Goal: Information Seeking & Learning: Learn about a topic

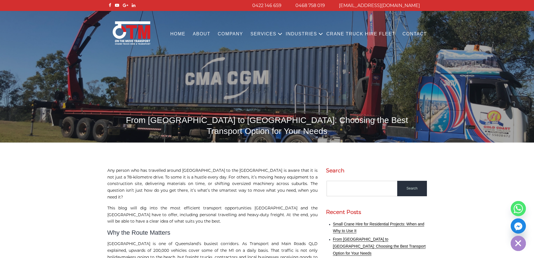
click at [264, 116] on h1 "From [GEOGRAPHIC_DATA] to [GEOGRAPHIC_DATA]: Choosing the Best Transport Option…" at bounding box center [267, 125] width 320 height 22
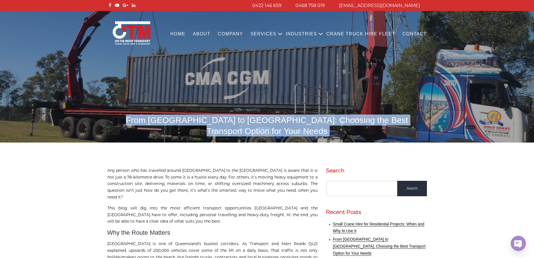
click at [264, 116] on h1 "From [GEOGRAPHIC_DATA] to [GEOGRAPHIC_DATA]: Choosing the Best Transport Option…" at bounding box center [267, 125] width 320 height 22
copy body "From [GEOGRAPHIC_DATA] to [GEOGRAPHIC_DATA]: Choosing the Best Transport Option…"
click at [258, 124] on h1 "From [GEOGRAPHIC_DATA] to [GEOGRAPHIC_DATA]: Choosing the Best Transport Option…" at bounding box center [267, 125] width 320 height 22
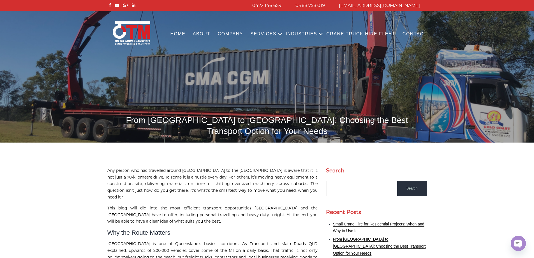
click at [413, 31] on link "Contact" at bounding box center [415, 33] width 32 height 15
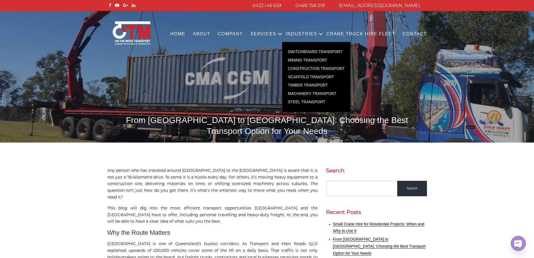
click at [320, 62] on link "Mining Transport" at bounding box center [316, 60] width 68 height 8
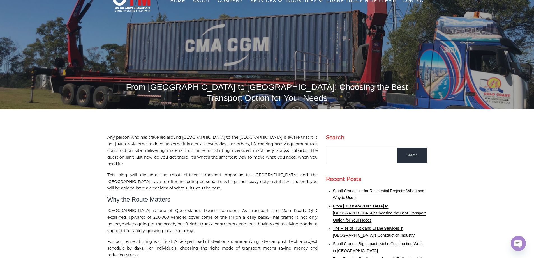
scroll to position [84, 0]
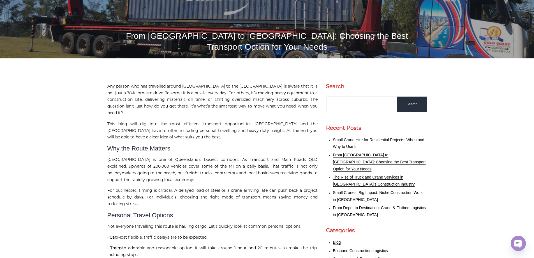
click at [115, 156] on p "Brisbane Gold Coast is one of Queensland’s busiest corridors. As Transport and …" at bounding box center [212, 169] width 210 height 27
copy p "[GEOGRAPHIC_DATA]"
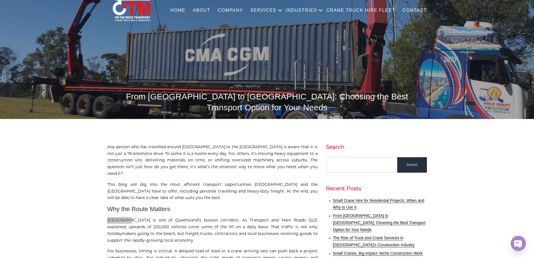
scroll to position [56, 0]
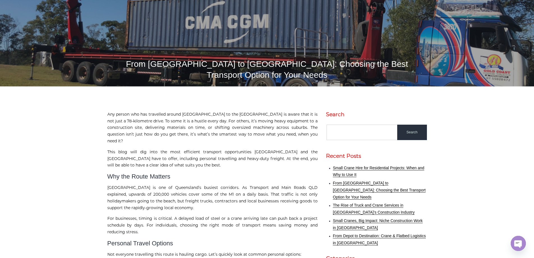
click at [244, 111] on p "Any person who has travelled around Brisbane to the Gold Coast is aware that it…" at bounding box center [212, 127] width 210 height 33
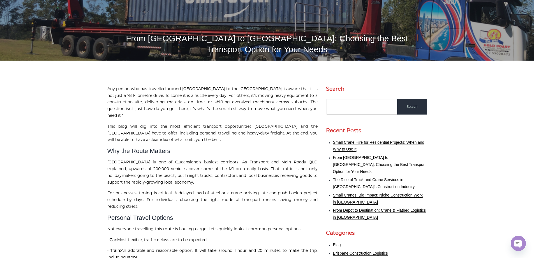
scroll to position [112, 0]
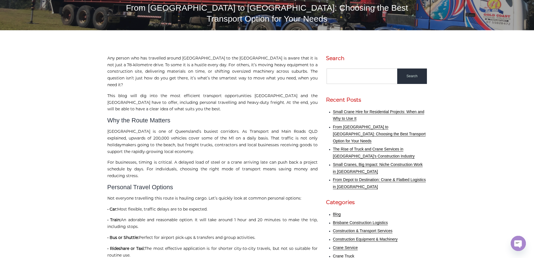
click at [203, 128] on p "Brisbane Gold Coast is one of Queensland’s busiest corridors. As Transport and …" at bounding box center [212, 141] width 210 height 27
drag, startPoint x: 108, startPoint y: 115, endPoint x: 146, endPoint y: 114, distance: 38.1
click at [146, 128] on p "Brisbane Gold Coast is one of Queensland’s busiest corridors. As Transport and …" at bounding box center [212, 141] width 210 height 27
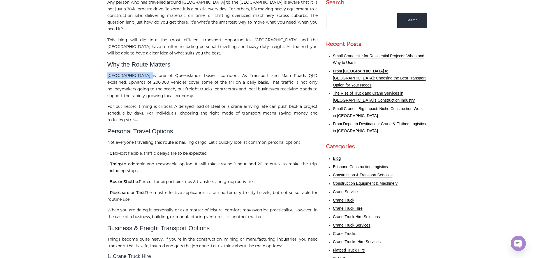
scroll to position [168, 0]
copy p "Brisbane Gold Coast"
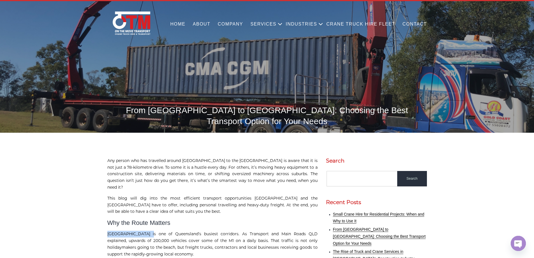
scroll to position [0, 0]
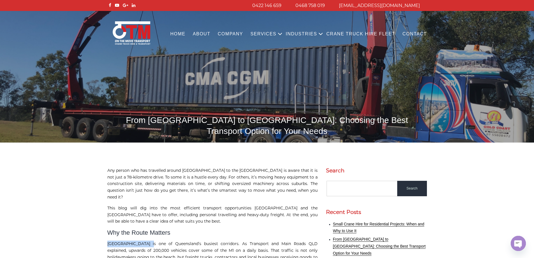
copy p "Brisbane Gold Coast"
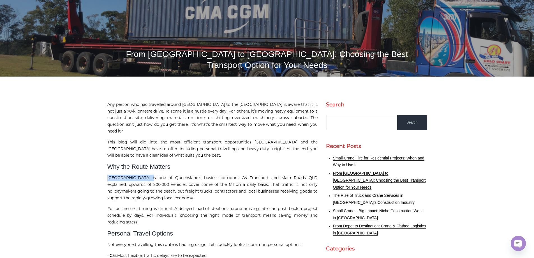
scroll to position [56, 0]
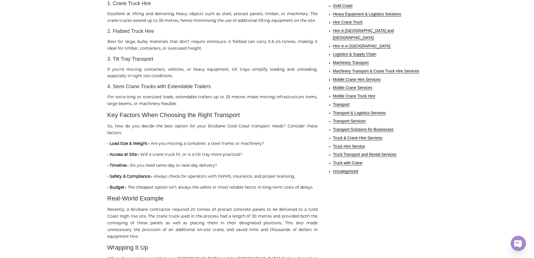
click at [189, 151] on p "• Access at Site → Will a crane truck fit, or is a tilt tray more practical?" at bounding box center [212, 154] width 210 height 7
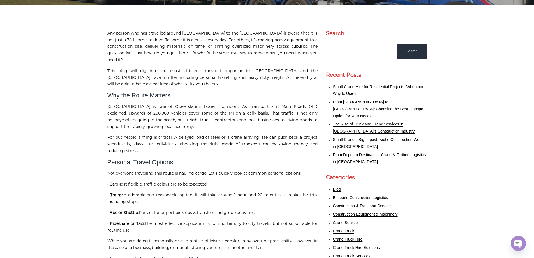
scroll to position [168, 0]
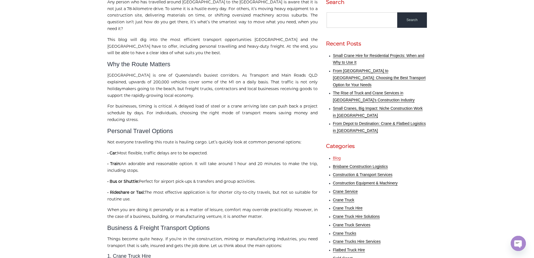
click at [335, 156] on link "Blog" at bounding box center [337, 158] width 8 height 4
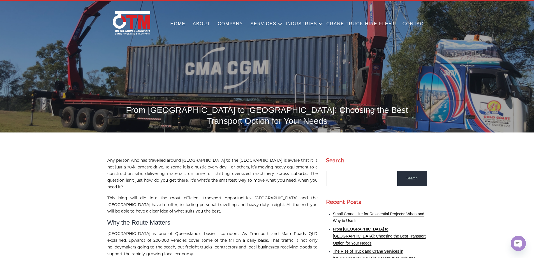
scroll to position [0, 0]
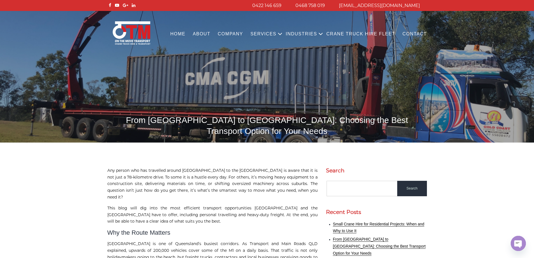
click at [200, 123] on h1 "From [GEOGRAPHIC_DATA] to [GEOGRAPHIC_DATA]: Choosing the Best Transport Option…" at bounding box center [267, 125] width 320 height 22
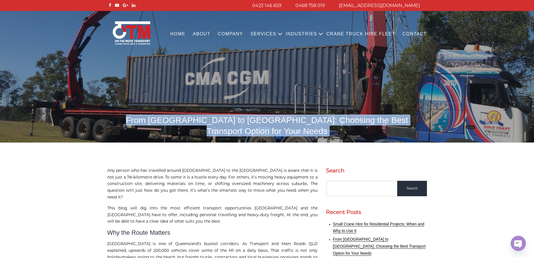
click at [200, 123] on h1 "From [GEOGRAPHIC_DATA] to [GEOGRAPHIC_DATA]: Choosing the Best Transport Option…" at bounding box center [267, 125] width 320 height 22
copy body "From [GEOGRAPHIC_DATA] to [GEOGRAPHIC_DATA]: Choosing the Best Transport Option…"
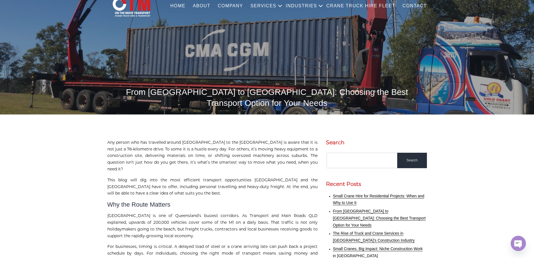
click at [233, 122] on body "info@otmtransport.com.au 0468 758 019 0422 146 659 Menu Close Home About COMPAN…" at bounding box center [267, 101] width 534 height 258
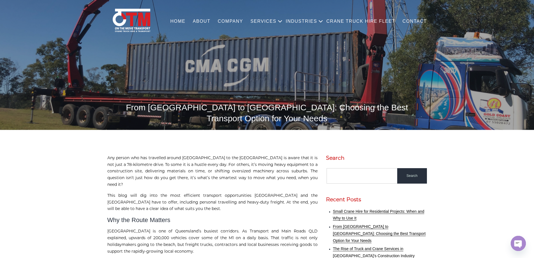
scroll to position [0, 0]
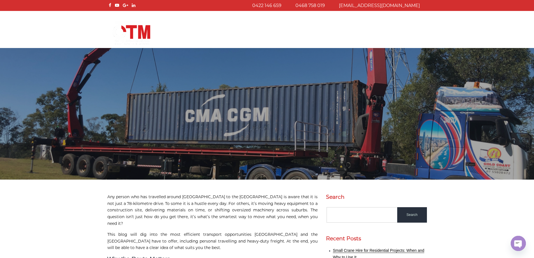
click at [161, 139] on img at bounding box center [267, 113] width 534 height 131
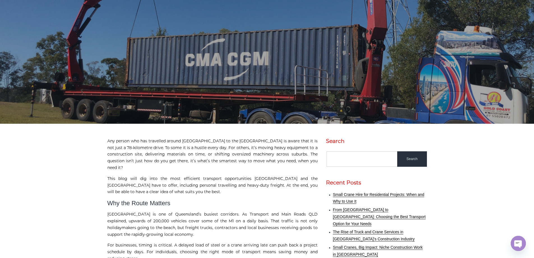
scroll to position [56, 0]
click at [184, 137] on p "Any person who has travelled around Brisbane to the Gold Coast is aware that it…" at bounding box center [212, 153] width 210 height 33
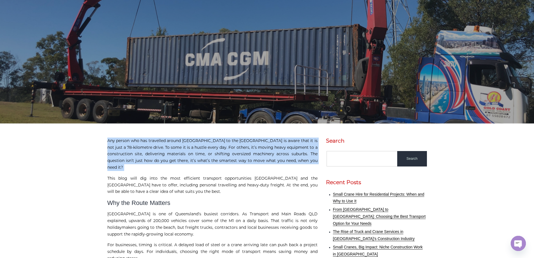
click at [184, 137] on p "Any person who has travelled around Brisbane to the Gold Coast is aware that it…" at bounding box center [212, 153] width 210 height 33
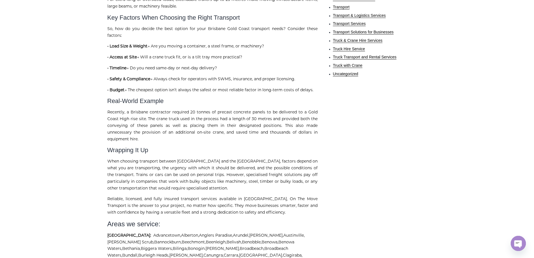
scroll to position [645, 0]
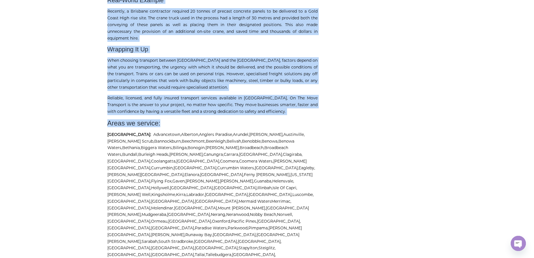
copy div "Any person who has travelled around Brisbane to the Gold Coast is aware that it…"
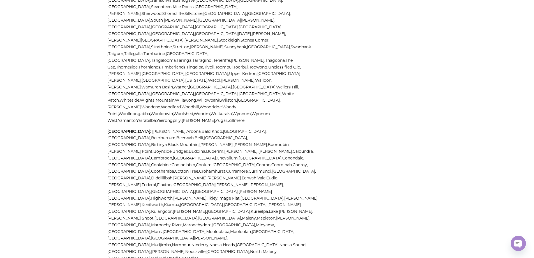
scroll to position [1401, 0]
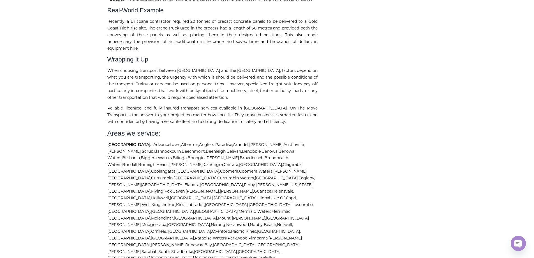
scroll to position [645, 0]
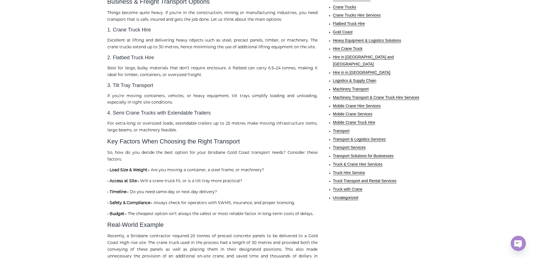
click at [225, 138] on h2 "Key Factors When Choosing the Right Transport" at bounding box center [212, 141] width 210 height 7
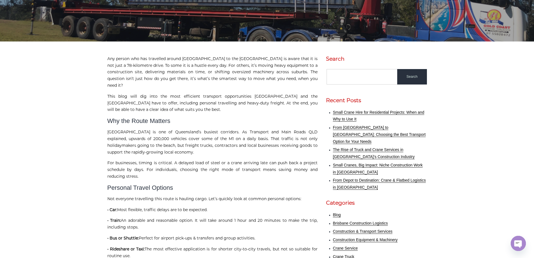
scroll to position [140, 0]
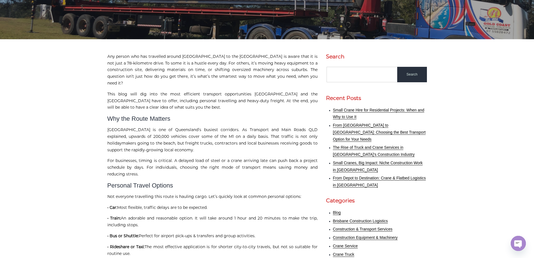
click at [148, 160] on p "For businesses, timing is critical. A delayed load of steel or a crane arriving…" at bounding box center [212, 167] width 210 height 20
drag, startPoint x: 107, startPoint y: 113, endPoint x: 228, endPoint y: 110, distance: 120.8
click at [228, 126] on p "[GEOGRAPHIC_DATA] is one of Queensland’s busiest corridors. As Transport and Ma…" at bounding box center [212, 139] width 210 height 27
copy p "Brisbane Gold Coast is one of Queensland’s busiest corridors."
click at [217, 126] on p "[GEOGRAPHIC_DATA] is one of Queensland’s busiest corridors. As Transport and Ma…" at bounding box center [212, 139] width 210 height 27
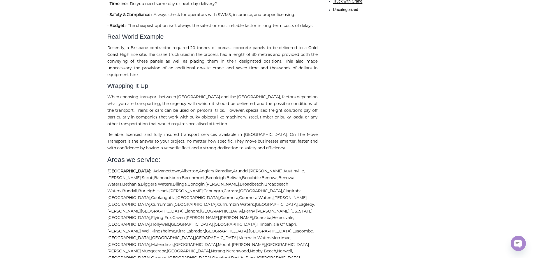
scroll to position [617, 0]
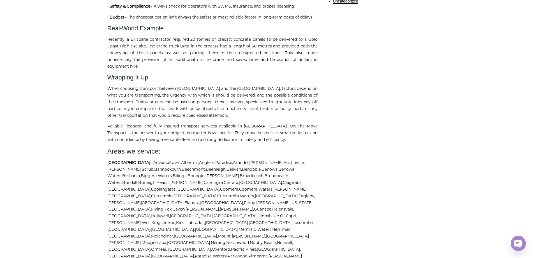
click at [155, 85] on p "When choosing transport between [GEOGRAPHIC_DATA] and the [GEOGRAPHIC_DATA], fa…" at bounding box center [212, 101] width 210 height 33
copy p "transport"
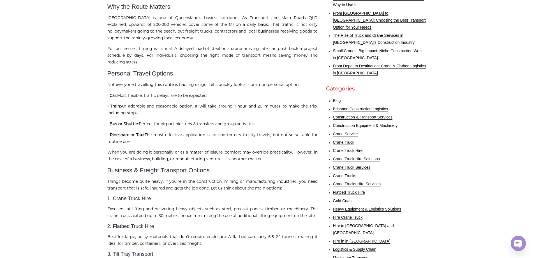
scroll to position [252, 0]
click at [173, 166] on h2 "Business & Freight Transport Options" at bounding box center [212, 169] width 210 height 7
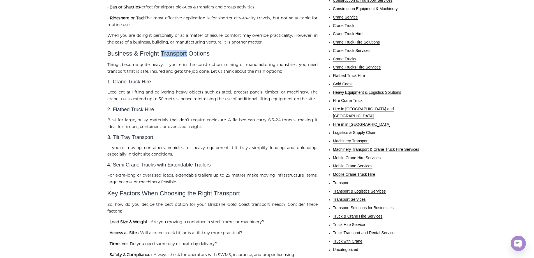
scroll to position [392, 0]
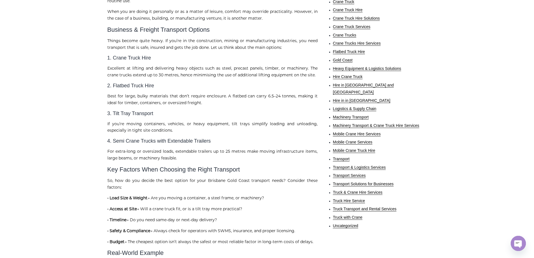
click at [230, 166] on h2 "Key Factors When Choosing the Right Transport" at bounding box center [212, 169] width 210 height 7
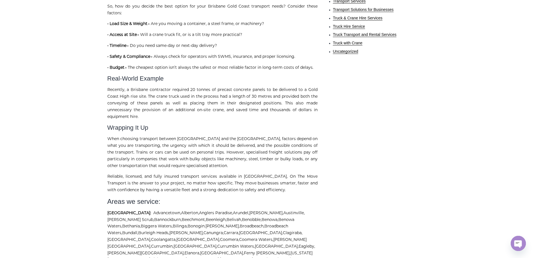
scroll to position [589, 0]
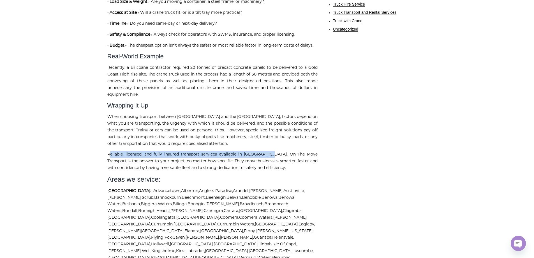
drag, startPoint x: 109, startPoint y: 145, endPoint x: 265, endPoint y: 147, distance: 155.9
click at [265, 151] on p "Reliable, licensed, and fully insured transport services available in Queenslan…" at bounding box center [212, 161] width 210 height 20
copy p "eliable, licensed, and fully insured transport services available in Queensland,"
drag, startPoint x: 108, startPoint y: 147, endPoint x: 265, endPoint y: 142, distance: 157.3
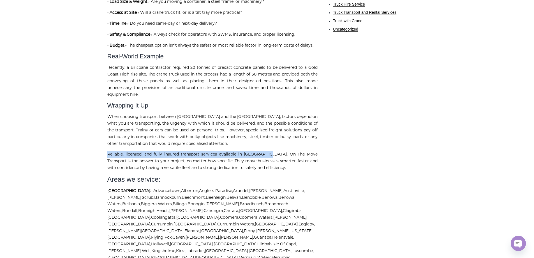
copy p "Reliable, licensed, and fully insured transport services available in Queenslan…"
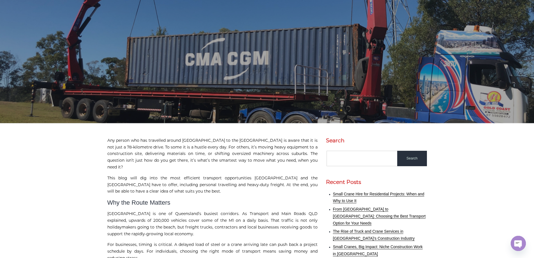
scroll to position [0, 0]
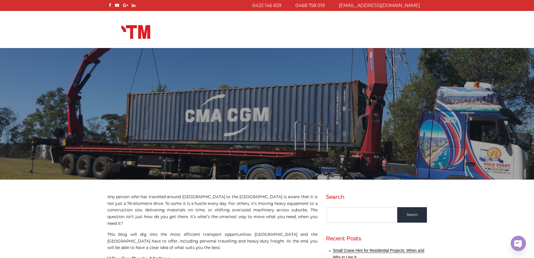
click at [237, 101] on img at bounding box center [267, 113] width 534 height 131
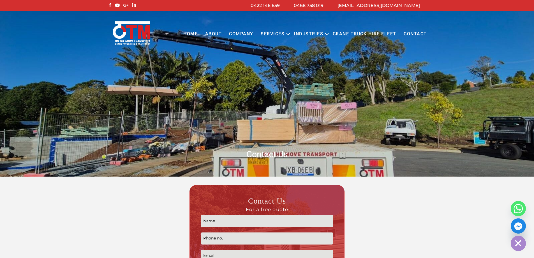
scroll to position [112, 0]
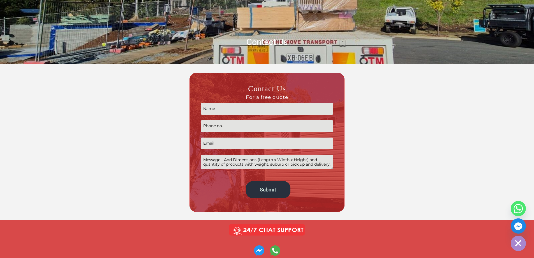
click at [214, 108] on input "Contact form" at bounding box center [267, 109] width 133 height 12
click at [139, 147] on div at bounding box center [149, 142] width 78 height 139
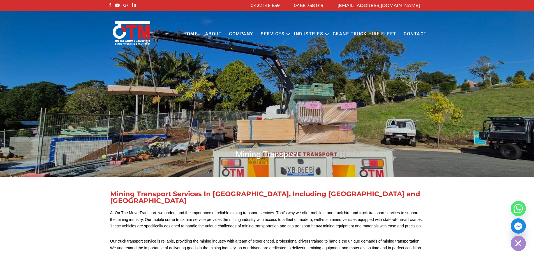
scroll to position [84, 0]
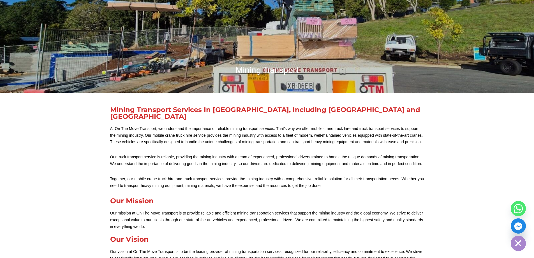
click at [298, 138] on p "At On The Move Transport, we understand the importance of reliable mining trans…" at bounding box center [267, 135] width 314 height 20
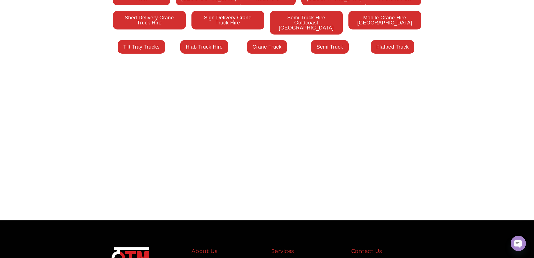
scroll to position [1234, 0]
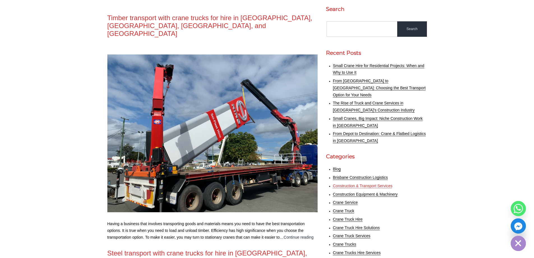
scroll to position [212, 0]
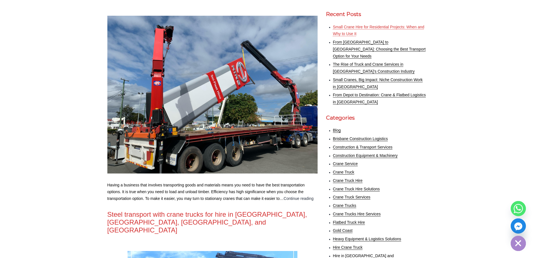
click at [359, 25] on link "Small Crane Hire for Residential Projects: When and Why to Use It" at bounding box center [378, 30] width 91 height 11
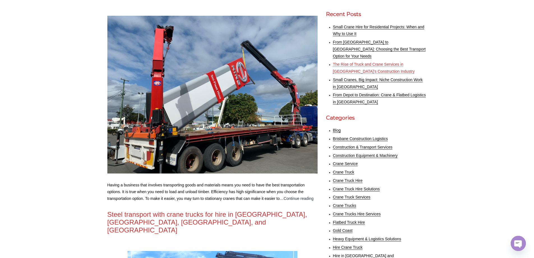
click at [357, 62] on link "The Rise of Truck and Crane Services in [GEOGRAPHIC_DATA]’s Construction Indust…" at bounding box center [374, 67] width 82 height 11
click at [362, 62] on link "The Rise of Truck and Crane Services in [GEOGRAPHIC_DATA]’s Construction Indust…" at bounding box center [374, 67] width 82 height 11
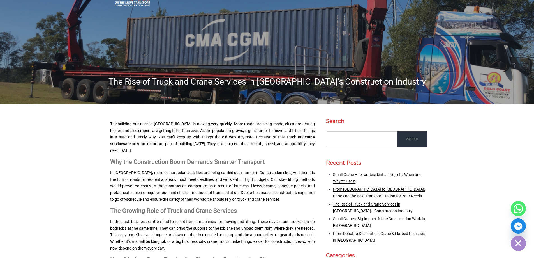
scroll to position [84, 0]
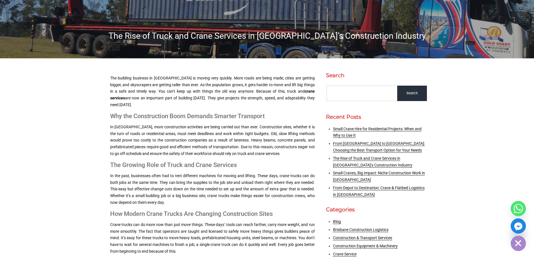
click at [281, 40] on h1 "The Rise of Truck and Crane Services in [GEOGRAPHIC_DATA]’s Construction Indust…" at bounding box center [267, 35] width 320 height 11
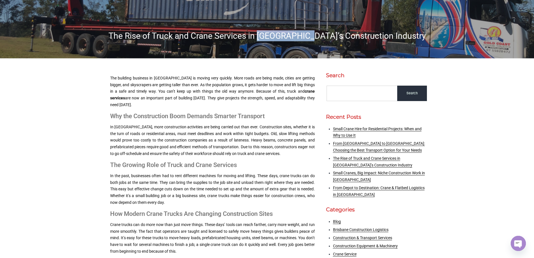
click at [281, 40] on h1 "The Rise of Truck and Crane Services in [GEOGRAPHIC_DATA]’s Construction Indust…" at bounding box center [267, 35] width 320 height 11
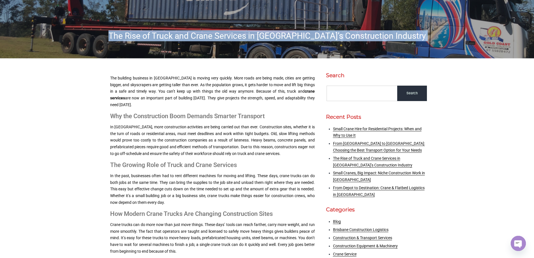
click at [281, 40] on h1 "The Rise of Truck and Crane Services in [GEOGRAPHIC_DATA]’s Construction Indust…" at bounding box center [267, 35] width 320 height 11
copy body "The Rise of Truck and Crane Services in [GEOGRAPHIC_DATA]’s Construction Indust…"
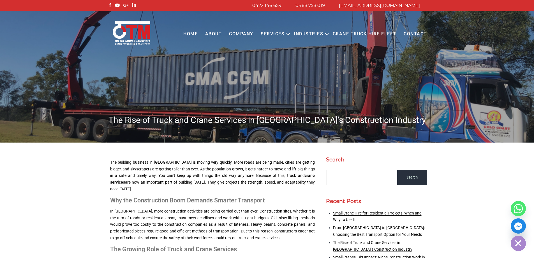
click at [251, 113] on img at bounding box center [267, 76] width 534 height 131
click at [253, 119] on h1 "The Rise of Truck and Crane Services in [GEOGRAPHIC_DATA]’s Construction Indust…" at bounding box center [267, 119] width 320 height 11
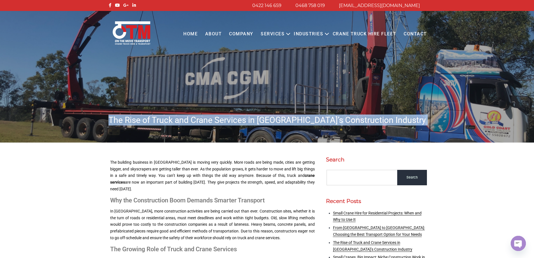
click at [253, 119] on h1 "The Rise of Truck and Crane Services in [GEOGRAPHIC_DATA]’s Construction Indust…" at bounding box center [267, 119] width 320 height 11
copy body "The Rise of Truck and Crane Services in [GEOGRAPHIC_DATA]’s Construction Indust…"
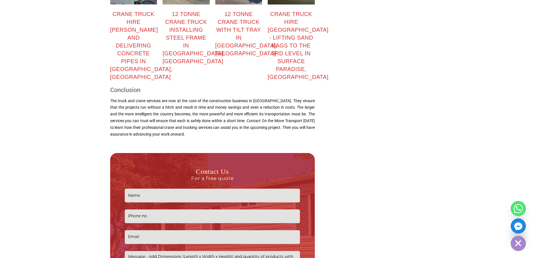
scroll to position [728, 0]
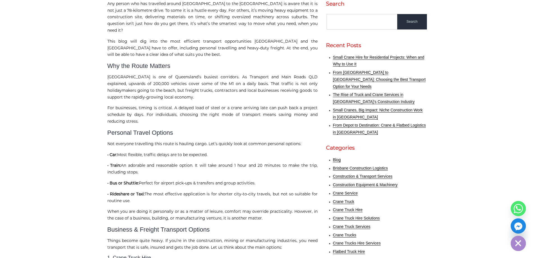
scroll to position [168, 0]
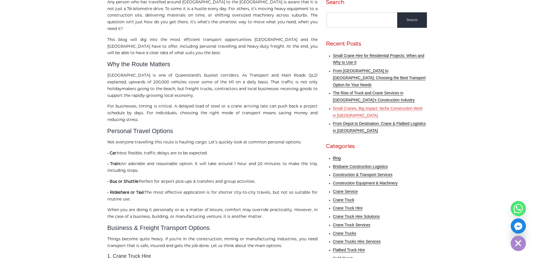
click at [354, 106] on link "Small Cranes, Big Impact: Niche Construction Work in [GEOGRAPHIC_DATA]" at bounding box center [378, 111] width 90 height 11
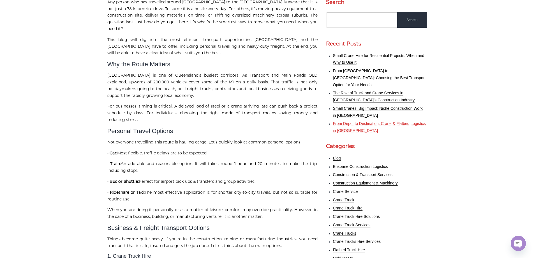
click at [357, 121] on link "From Depot to Destination: Crane & Flatbed Logistics in [GEOGRAPHIC_DATA]" at bounding box center [379, 126] width 93 height 11
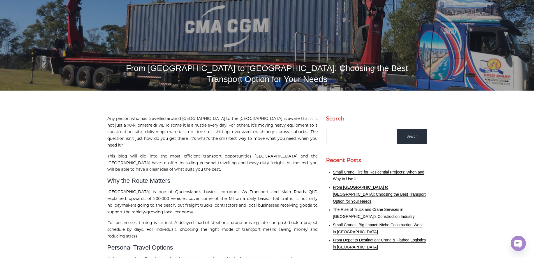
scroll to position [0, 0]
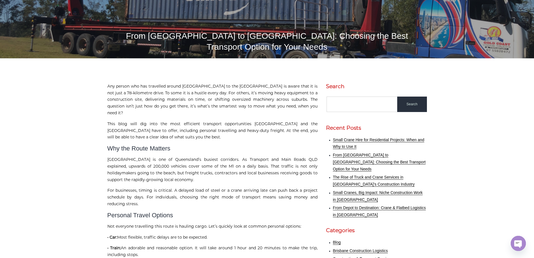
click at [192, 83] on p "Any person who has travelled around Brisbane to the Gold Coast is aware that it…" at bounding box center [212, 99] width 210 height 33
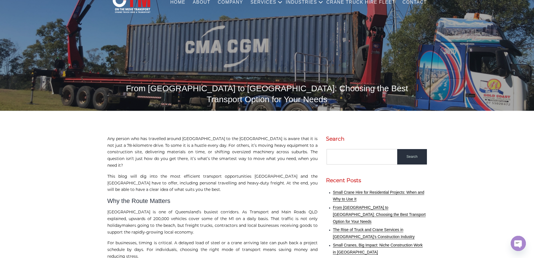
scroll to position [56, 0]
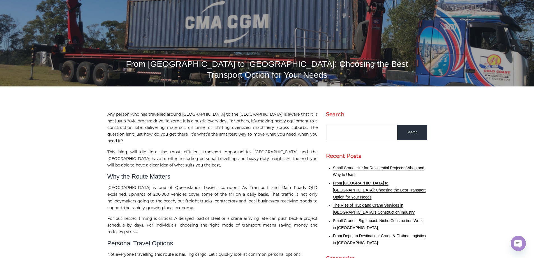
click at [154, 64] on h1 "From [GEOGRAPHIC_DATA] to [GEOGRAPHIC_DATA]: Choosing the Best Transport Option…" at bounding box center [267, 69] width 320 height 22
copy h1 "[GEOGRAPHIC_DATA]"
drag, startPoint x: 215, startPoint y: 104, endPoint x: 241, endPoint y: 103, distance: 26.1
click at [241, 111] on p "Any person who has travelled around Brisbane to the Gold Coast is aware that it…" at bounding box center [212, 127] width 210 height 33
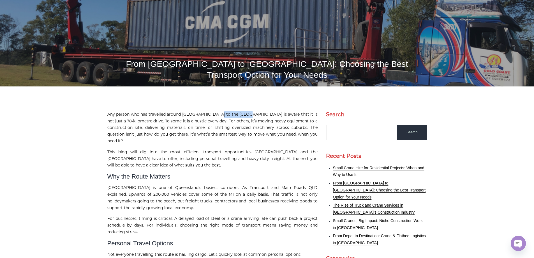
copy p "Gold Coast is"
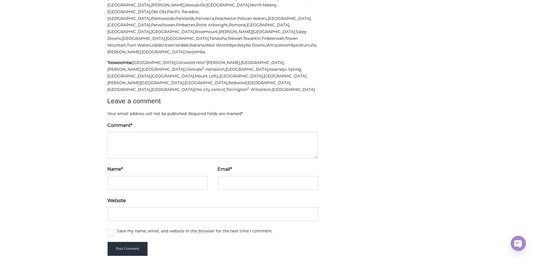
scroll to position [1665, 0]
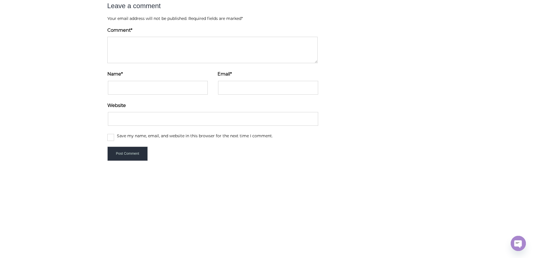
drag, startPoint x: 17, startPoint y: 246, endPoint x: 59, endPoint y: 245, distance: 41.8
copy p "otmtransport.com.au"
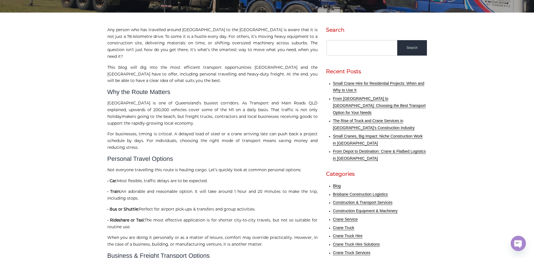
scroll to position [168, 0]
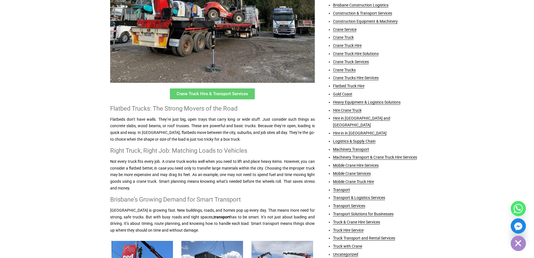
scroll to position [308, 0]
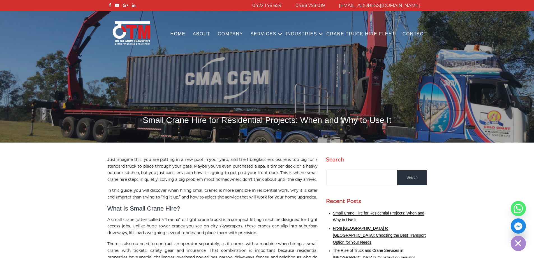
click at [230, 120] on h1 "Small Crane Hire for Residential Projects: When and Why to Use It" at bounding box center [267, 119] width 320 height 11
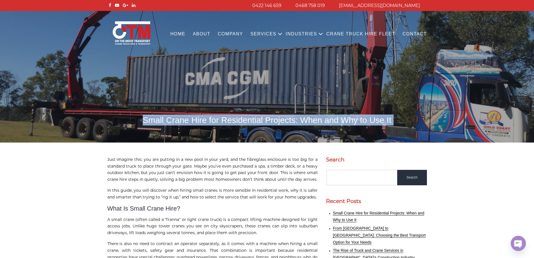
click at [230, 120] on h1 "Small Crane Hire for Residential Projects: When and Why to Use It" at bounding box center [267, 119] width 320 height 11
copy body "Small Crane Hire for Residential Projects: When and Why to Use It"
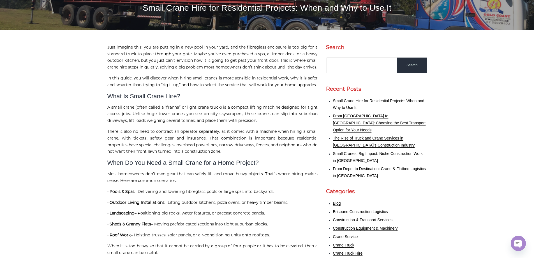
click at [202, 123] on p "A small crane (often called a “franna” or light crane truck) is a compact lifti…" at bounding box center [212, 114] width 210 height 20
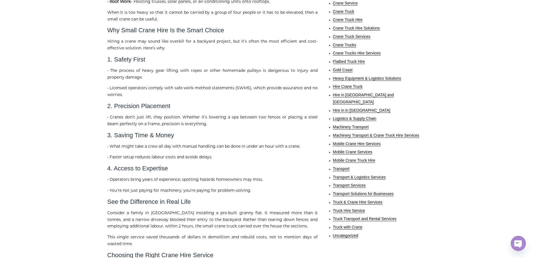
scroll to position [308, 0]
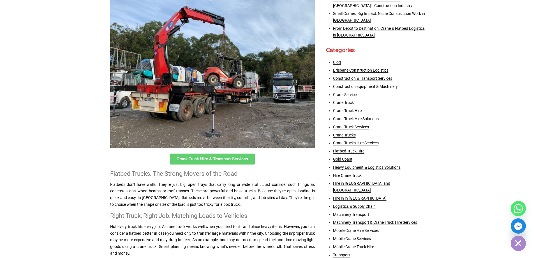
scroll to position [280, 0]
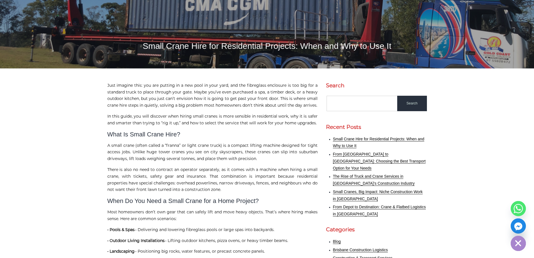
scroll to position [84, 0]
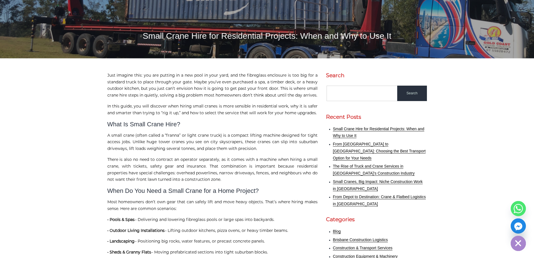
click at [255, 140] on p "A small crane (often called a “franna” or light crane truck) is a compact lifti…" at bounding box center [212, 142] width 210 height 20
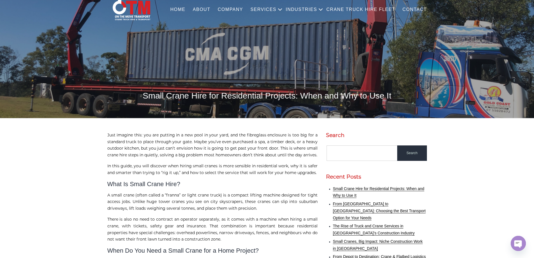
scroll to position [0, 0]
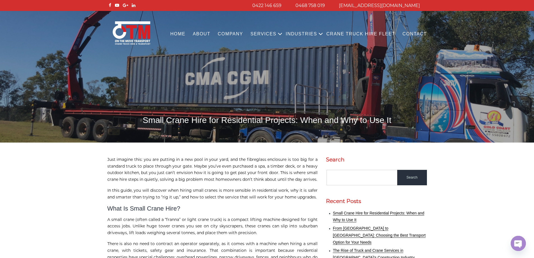
click at [238, 120] on h1 "Small Crane Hire for Residential Projects: When and Why to Use It" at bounding box center [267, 119] width 320 height 11
copy h1 "Residential"
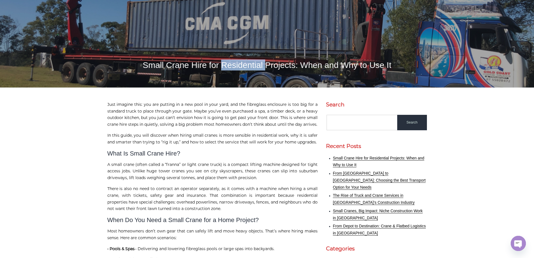
scroll to position [56, 0]
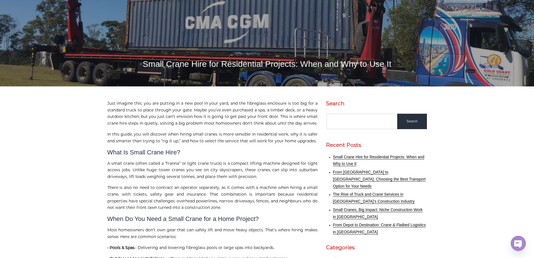
click at [200, 115] on p "Just imagine this: you are putting in a new pool in your yard, and the fibregla…" at bounding box center [212, 113] width 210 height 27
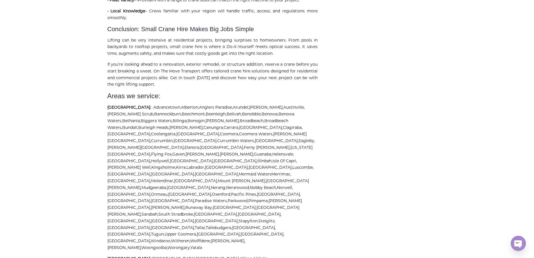
scroll to position [617, 0]
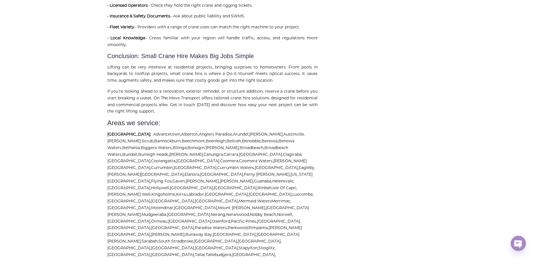
click at [182, 81] on p "Lifting can be very intensive at residential projects, bringing surprises to ho…" at bounding box center [212, 74] width 210 height 20
click at [183, 81] on p "Lifting can be very intensive at residential projects, bringing surprises to ho…" at bounding box center [212, 74] width 210 height 20
copy p "residential"
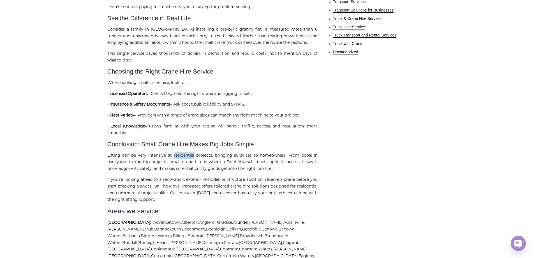
scroll to position [589, 0]
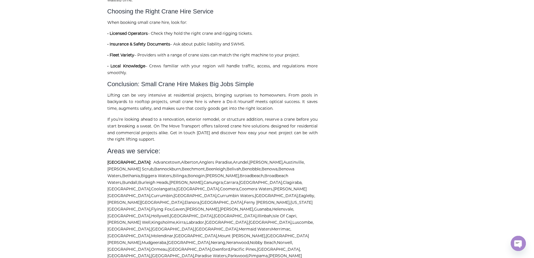
click at [210, 112] on p "Lifting can be very intensive at residential projects, bringing surprises to ho…" at bounding box center [212, 102] width 210 height 20
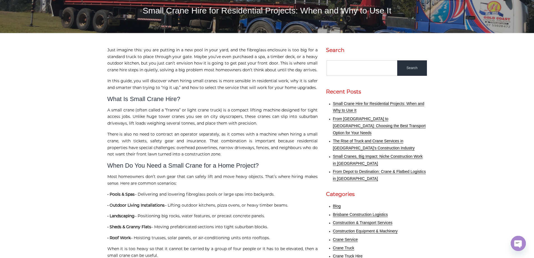
scroll to position [56, 0]
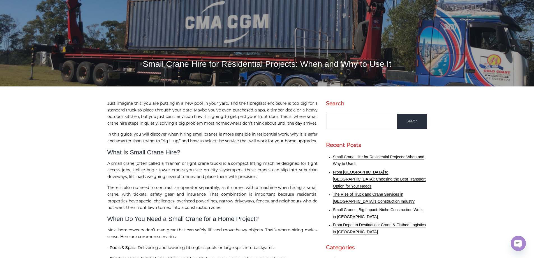
click at [207, 112] on p "Just imagine this: you are putting in a new pool in your yard, and the fibregla…" at bounding box center [212, 113] width 210 height 27
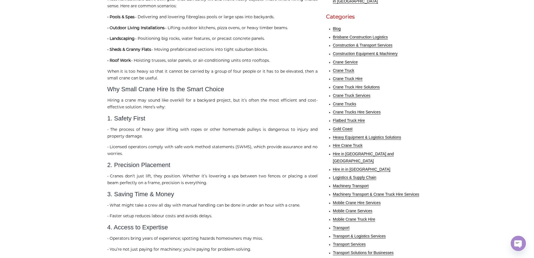
scroll to position [280, 0]
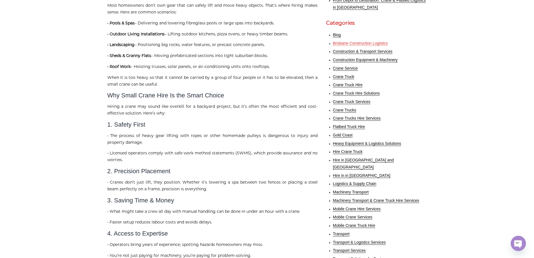
click at [356, 41] on link "Brisbane Construction Logistics" at bounding box center [360, 43] width 55 height 4
click at [200, 113] on p "Hiring a crane may sound like overkill for a backyard project, but it’s often t…" at bounding box center [212, 109] width 210 height 13
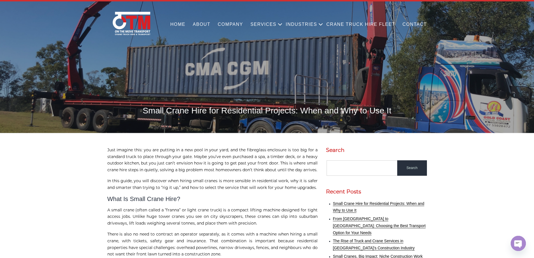
scroll to position [0, 0]
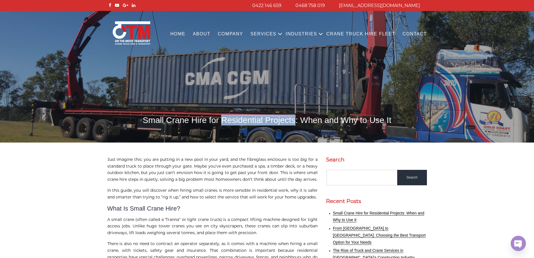
drag, startPoint x: 224, startPoint y: 119, endPoint x: 292, endPoint y: 121, distance: 68.7
click at [292, 121] on h1 "Small Crane Hire for Residential Projects: When and Why to Use It" at bounding box center [267, 119] width 320 height 11
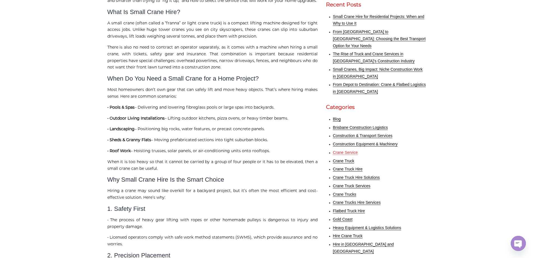
scroll to position [252, 0]
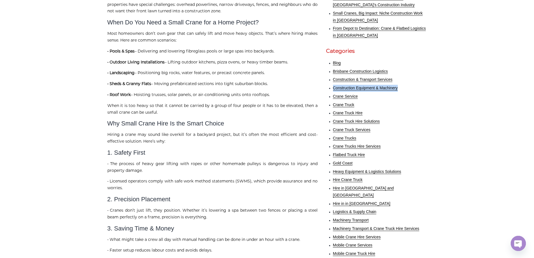
drag, startPoint x: 401, startPoint y: 82, endPoint x: 331, endPoint y: 84, distance: 69.8
click at [331, 84] on ul "Blog Brisbane Construction Logistics Construction & Transport Services Construc…" at bounding box center [376, 196] width 101 height 272
copy link "Construction Equipment & Machinery"
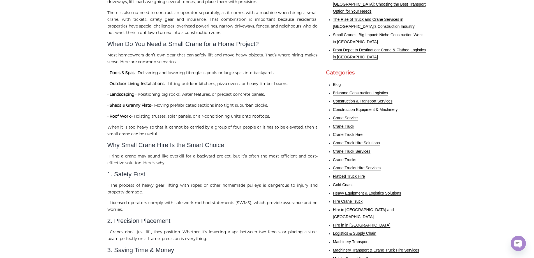
scroll to position [224, 0]
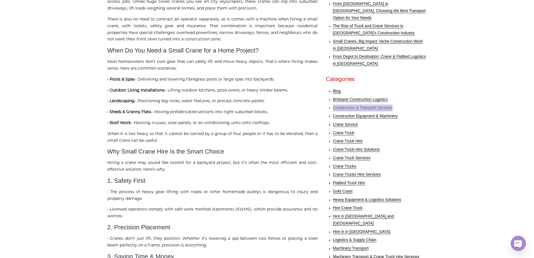
drag, startPoint x: 395, startPoint y: 99, endPoint x: 333, endPoint y: 100, distance: 62.0
click at [333, 104] on li "Construction & Transport Services" at bounding box center [380, 107] width 94 height 7
copy link "Construction & Transport Services"
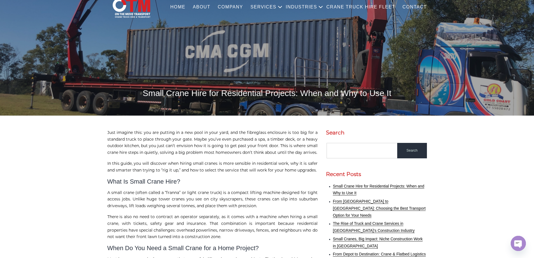
scroll to position [0, 0]
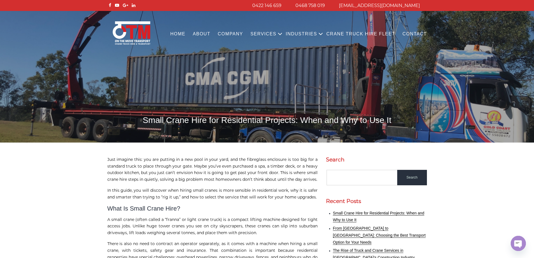
click at [227, 118] on h1 "Small Crane Hire for Residential Projects: When and Why to Use It" at bounding box center [267, 119] width 320 height 11
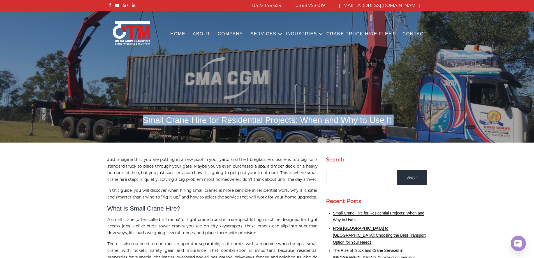
click at [227, 118] on h1 "Small Crane Hire for Residential Projects: When and Why to Use It" at bounding box center [267, 119] width 320 height 11
copy body "Small Crane Hire for Residential Projects: When and Why to Use It"
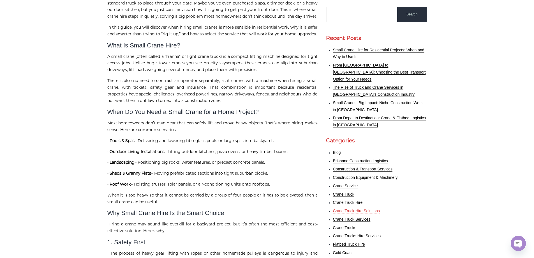
scroll to position [224, 0]
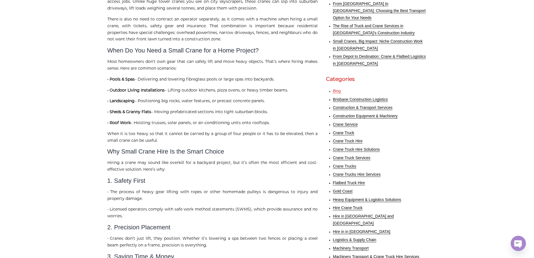
click at [336, 89] on link "Blog" at bounding box center [337, 91] width 8 height 4
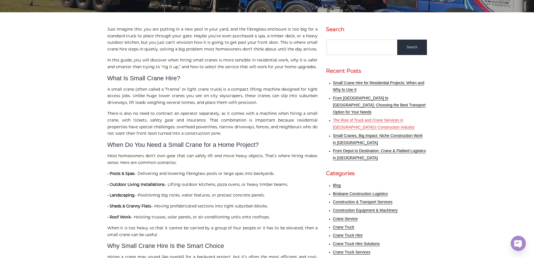
scroll to position [140, 0]
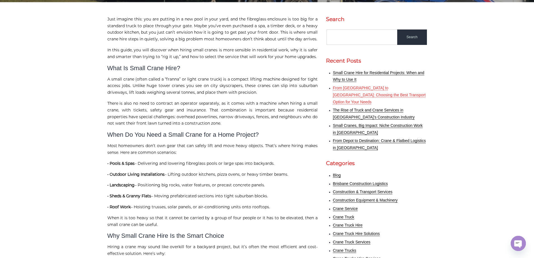
click at [369, 86] on link "From Brisbane to Gold Coast: Choosing the Best Transport Option for Your Needs" at bounding box center [379, 94] width 93 height 18
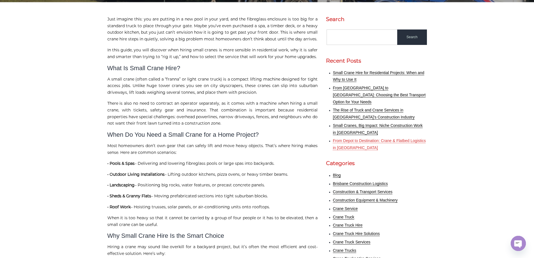
click at [356, 138] on link "From Depot to Destination: Crane & Flatbed Logistics in Brisbane" at bounding box center [379, 143] width 93 height 11
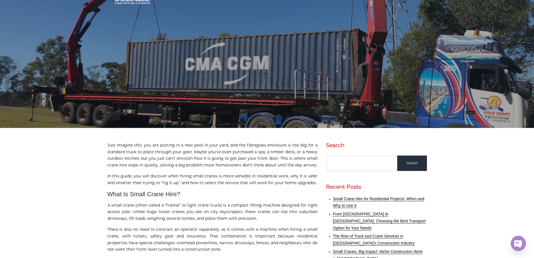
scroll to position [84, 0]
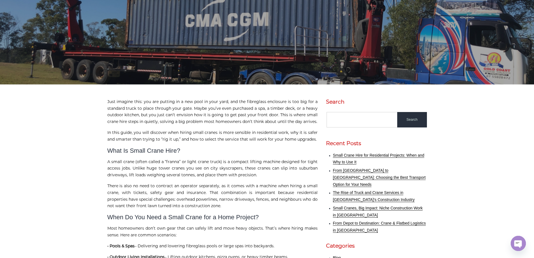
click at [181, 165] on p "A small crane (often called a “franna” or light crane truck) is a compact lifti…" at bounding box center [212, 168] width 210 height 20
click at [173, 118] on p "Just imagine this: you are putting in a new pool in your yard, and the fibregla…" at bounding box center [212, 111] width 210 height 27
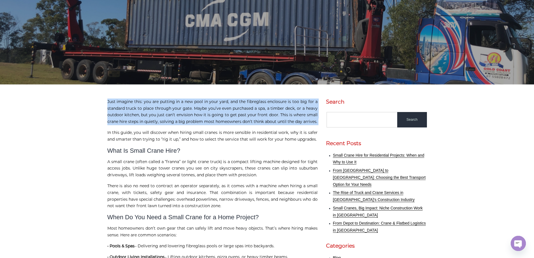
click at [173, 118] on p "Just imagine this: you are putting in a new pool in your yard, and the fibregla…" at bounding box center [212, 111] width 210 height 27
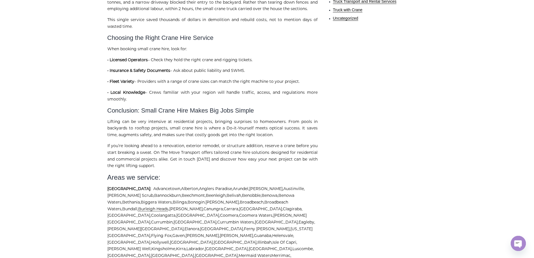
scroll to position [645, 0]
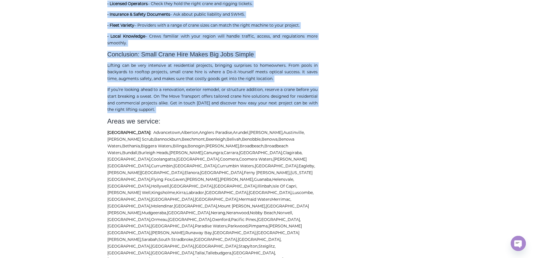
click at [194, 113] on p "If you’re looking ahead to a renovation, exterior remodel, or structure additio…" at bounding box center [212, 99] width 210 height 27
copy div "Just imagine this: you are putting in a new pool in your yard, and the fibregla…"
click at [139, 113] on p "If you’re looking ahead to a renovation, exterior remodel, or structure additio…" at bounding box center [212, 99] width 210 height 27
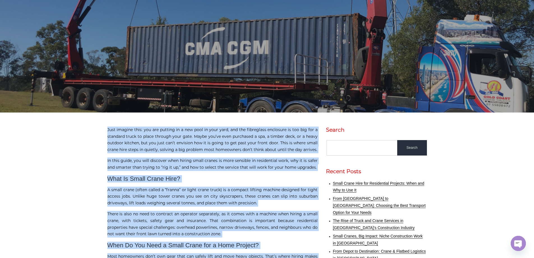
click at [174, 138] on p "Just imagine this: you are putting in a new pool in your yard, and the fibregla…" at bounding box center [212, 139] width 210 height 27
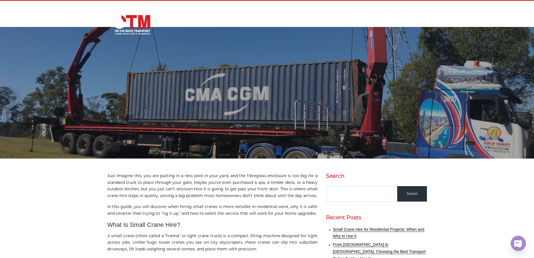
scroll to position [0, 0]
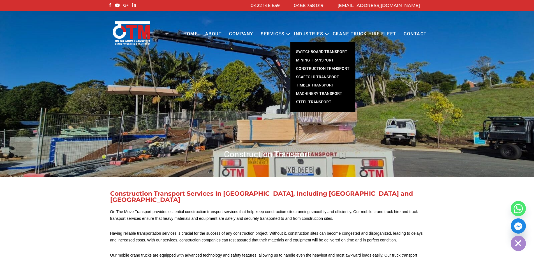
click at [310, 69] on link "Construction Transport" at bounding box center [322, 68] width 65 height 8
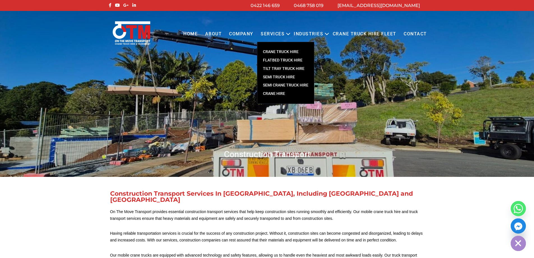
click at [280, 52] on link "CRANE TRUCK HIRE" at bounding box center [285, 52] width 57 height 8
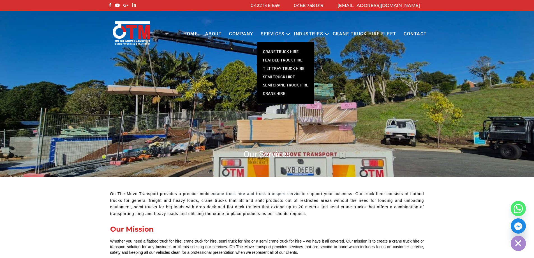
click at [274, 57] on link "FLATBED TRUCK HIRE" at bounding box center [285, 60] width 57 height 8
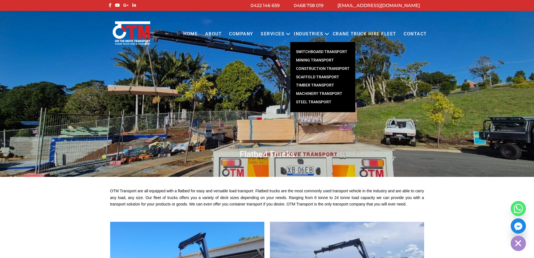
click at [315, 76] on link "Scaffold Transport" at bounding box center [322, 77] width 65 height 8
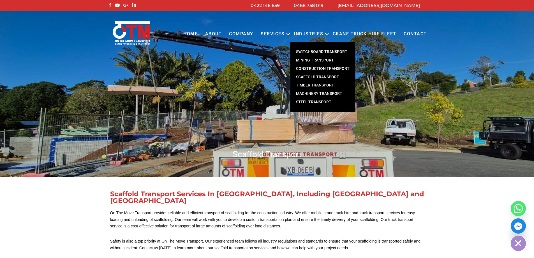
click at [309, 91] on link "Machinery Transport" at bounding box center [322, 93] width 65 height 8
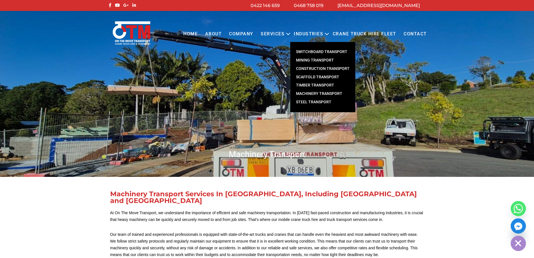
click at [313, 67] on link "Construction Transport" at bounding box center [322, 68] width 65 height 8
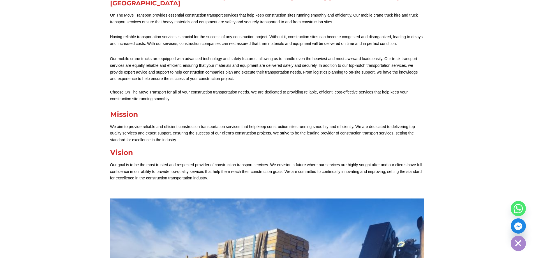
scroll to position [224, 0]
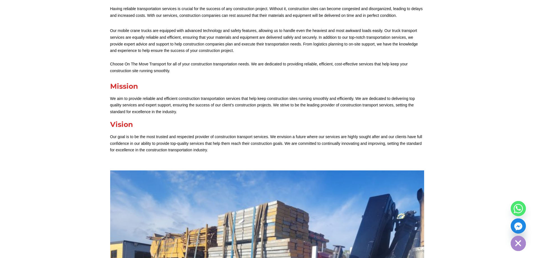
click at [224, 133] on p "Our goal is to be the most trusted and respected provider of construction trans…" at bounding box center [267, 143] width 314 height 20
copy p "construction"
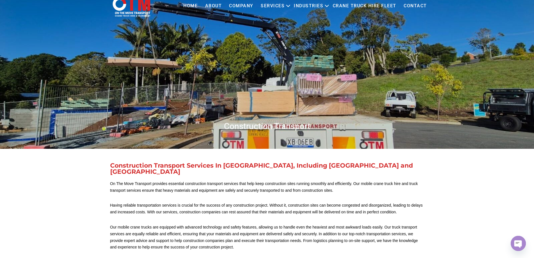
scroll to position [0, 0]
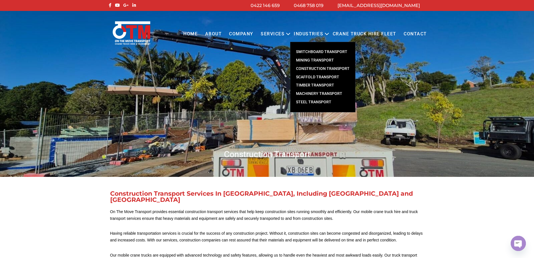
click at [312, 66] on link "Construction Transport" at bounding box center [322, 68] width 65 height 8
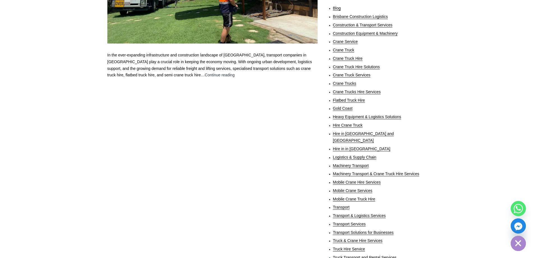
scroll to position [364, 0]
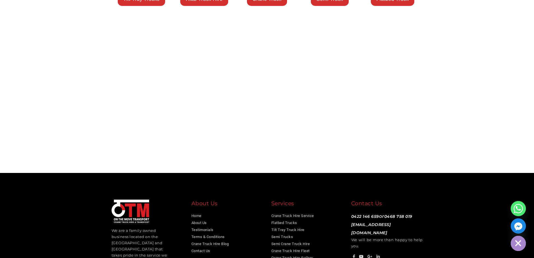
scroll to position [1281, 0]
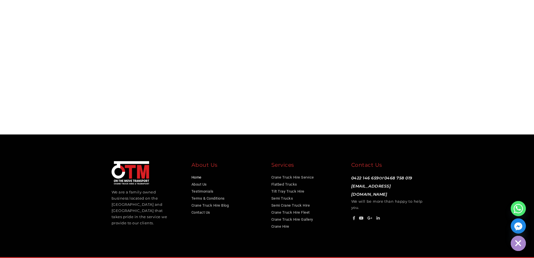
click at [194, 175] on link "Home" at bounding box center [196, 177] width 10 height 4
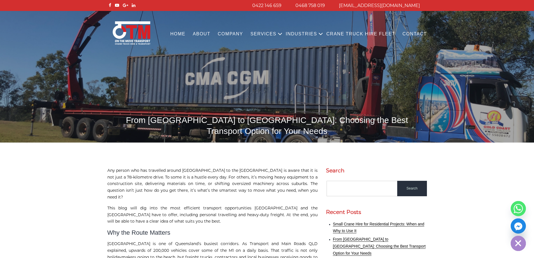
click at [249, 118] on h1 "From [GEOGRAPHIC_DATA] to [GEOGRAPHIC_DATA]: Choosing the Best Transport Option…" at bounding box center [267, 125] width 320 height 22
click at [249, 118] on h1 "From Brisbane to Gold Coast: Choosing the Best Transport Option for Your Needs" at bounding box center [267, 125] width 320 height 22
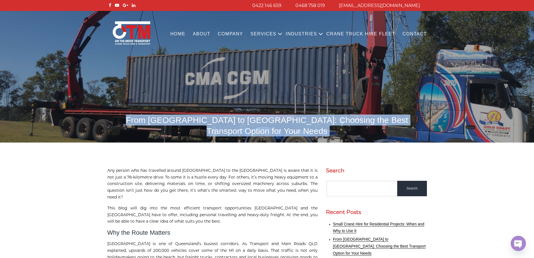
click at [249, 118] on h1 "From Brisbane to Gold Coast: Choosing the Best Transport Option for Your Needs" at bounding box center [267, 125] width 320 height 22
copy body "From Brisbane to Gold Coast: Choosing the Best Transport Option for Your Needs"
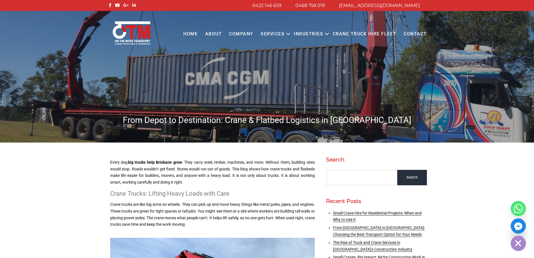
click at [226, 116] on h1 "From Depot to Destination: Crane & Flatbed Logistics in Brisbane" at bounding box center [267, 119] width 320 height 11
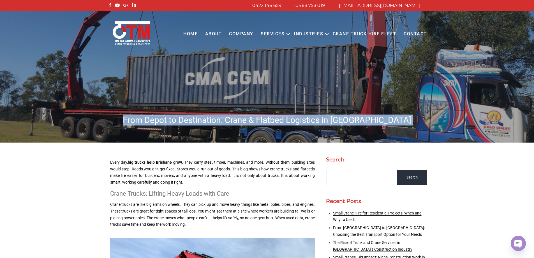
click at [226, 116] on h1 "From Depot to Destination: Crane & Flatbed Logistics in Brisbane" at bounding box center [267, 119] width 320 height 11
copy body "From Depot to Destination: Crane & Flatbed Logistics in Brisbane"
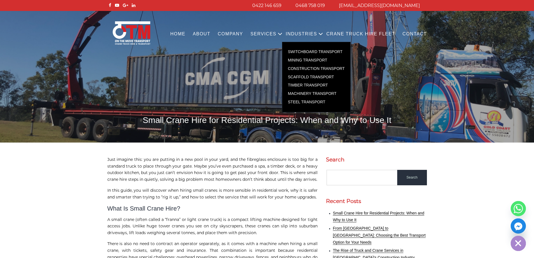
click at [311, 66] on link "Construction Transport" at bounding box center [316, 68] width 68 height 8
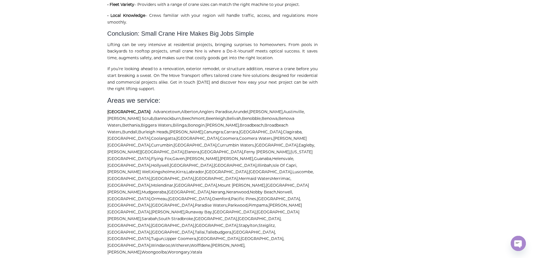
scroll to position [589, 0]
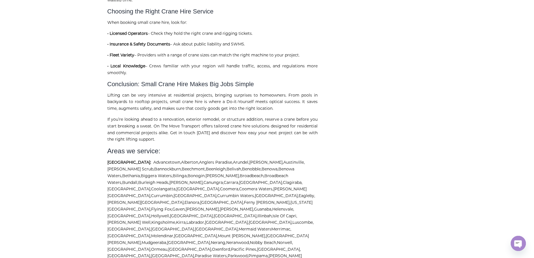
click at [266, 131] on p "If you’re looking ahead to a renovation, exterior remodel, or structure additio…" at bounding box center [212, 129] width 210 height 27
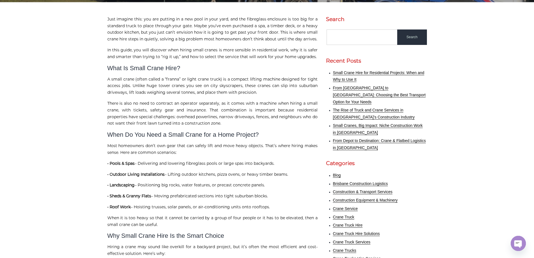
scroll to position [196, 0]
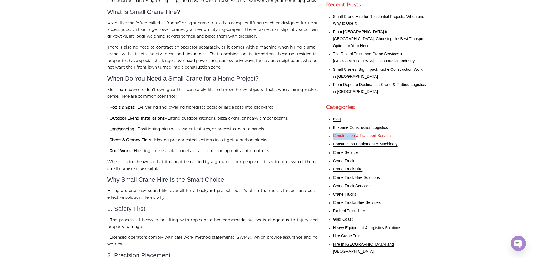
drag, startPoint x: 332, startPoint y: 128, endPoint x: 357, endPoint y: 130, distance: 24.3
click at [357, 130] on ul "Blog Brisbane Construction Logistics Construction & Transport Services Construc…" at bounding box center [376, 252] width 101 height 272
copy link "Construction"
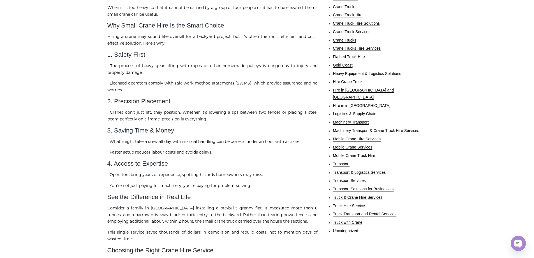
scroll to position [420, 0]
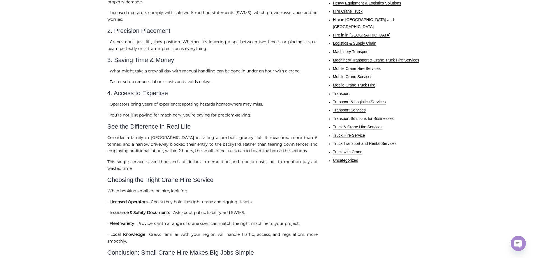
click at [163, 144] on p "Consider a family in Brisbane installing a pre-built granny flat. It measured m…" at bounding box center [212, 144] width 210 height 20
copy p "Brisbane"
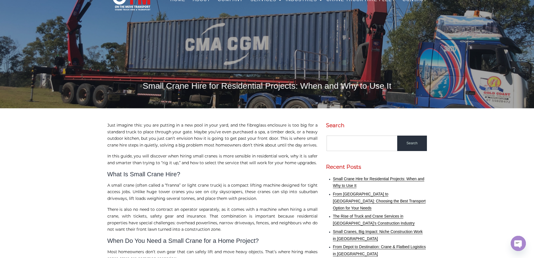
scroll to position [84, 0]
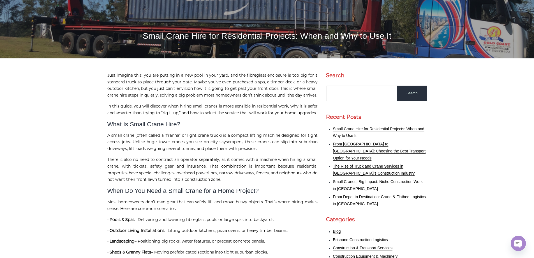
click at [247, 38] on h1 "Small Crane Hire for Residential Projects: When and Why to Use It" at bounding box center [267, 35] width 320 height 11
copy h1 "Residential"
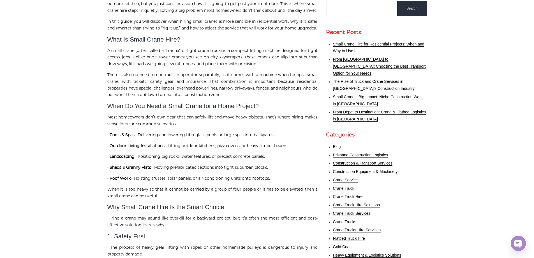
scroll to position [168, 0]
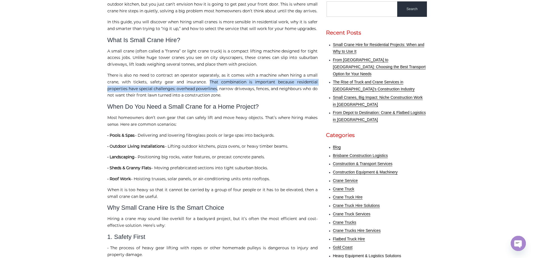
drag, startPoint x: 209, startPoint y: 81, endPoint x: 218, endPoint y: 89, distance: 12.1
click at [218, 89] on p "There is also no need to contract an operator separately, as it comes with a ma…" at bounding box center [212, 85] width 210 height 27
copy p "That combination is important because residential properties have special chall…"
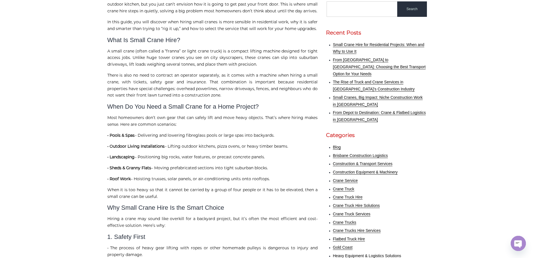
click at [221, 150] on p "• Outdoor Living Installations – Lifting outdoor kitchens, pizza ovens, or heav…" at bounding box center [212, 146] width 210 height 7
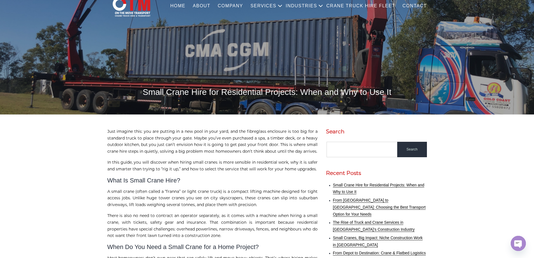
scroll to position [84, 0]
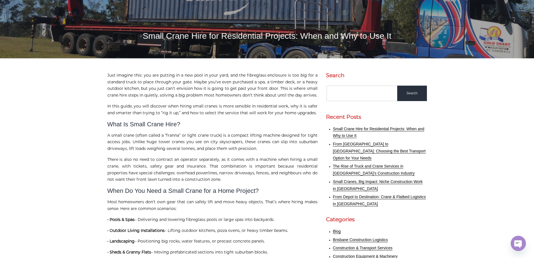
click at [196, 35] on h1 "Small Crane Hire for Residential Projects: When and Why to Use It" at bounding box center [267, 35] width 320 height 11
copy h1 "Hire"
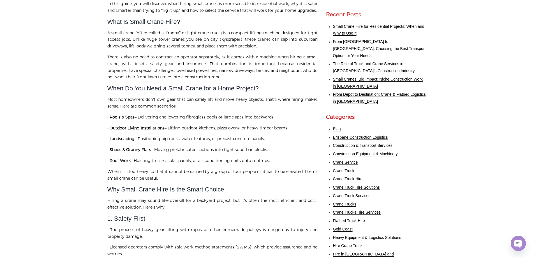
scroll to position [196, 0]
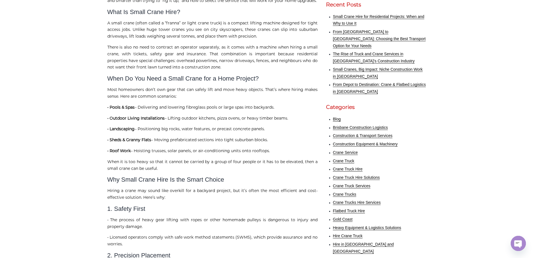
click at [116, 131] on strong "• Landscaping" at bounding box center [120, 128] width 27 height 5
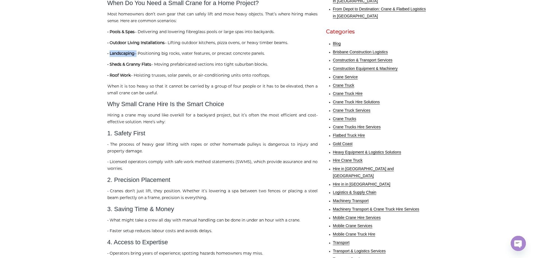
scroll to position [280, 0]
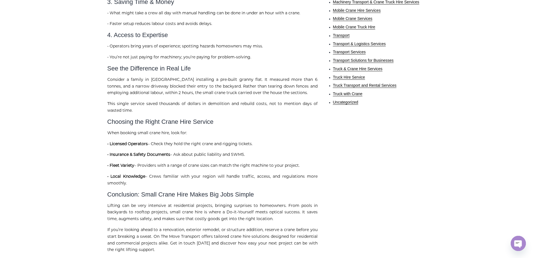
scroll to position [533, 0]
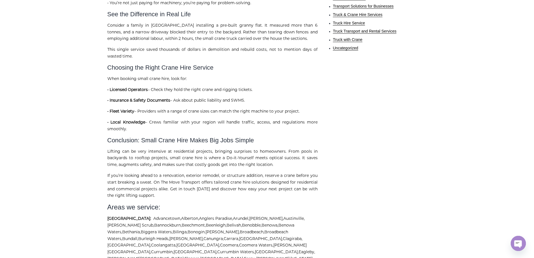
click at [120, 144] on h2 "Conclusion: Small Crane Hire Makes Big Jobs Simple" at bounding box center [212, 139] width 210 height 7
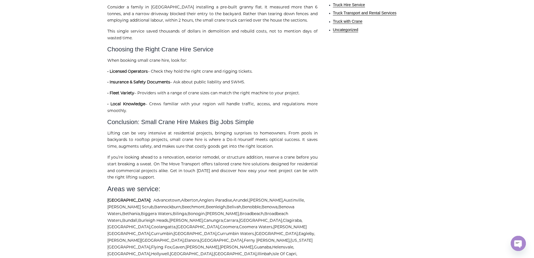
scroll to position [561, 0]
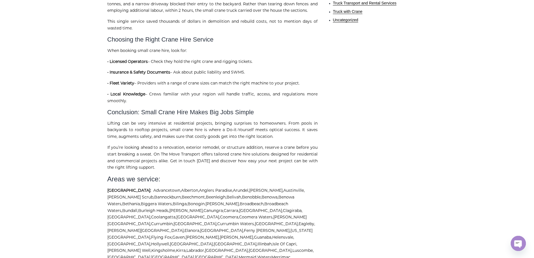
click at [176, 116] on h2 "Conclusion: Small Crane Hire Makes Big Jobs Simple" at bounding box center [212, 111] width 210 height 7
click at [203, 140] on p "Lifting can be very intensive at residential projects, bringing surprises to ho…" at bounding box center [212, 130] width 210 height 20
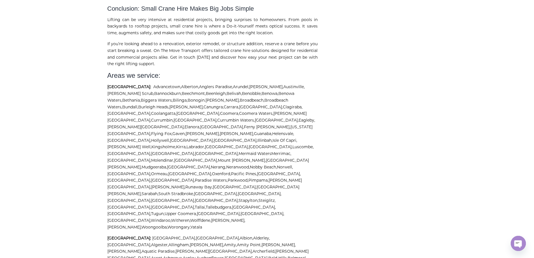
scroll to position [617, 0]
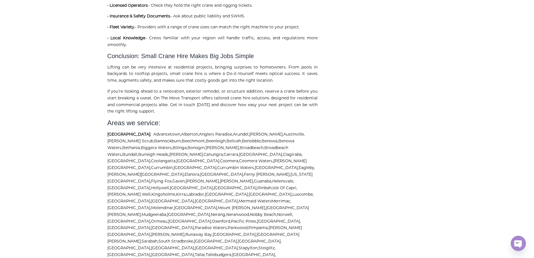
click at [309, 108] on p "If you’re looking ahead to a renovation, exterior remodel, or structure additio…" at bounding box center [212, 101] width 210 height 27
copy p "residential"
click at [131, 115] on p "If you’re looking ahead to a renovation, exterior remodel, or structure additio…" at bounding box center [212, 101] width 210 height 27
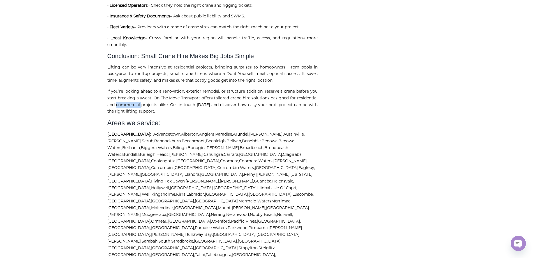
copy p "commercial"
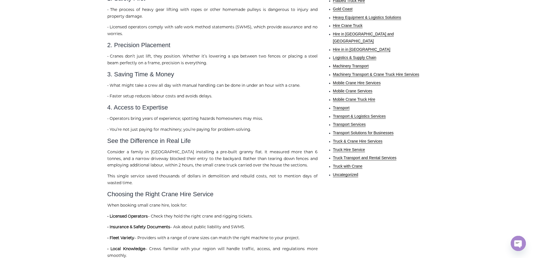
scroll to position [392, 0]
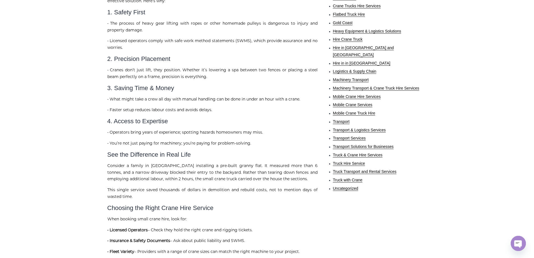
click at [171, 136] on p "• Operators bring years of experience; spotting hazards homeowners may miss." at bounding box center [212, 132] width 210 height 7
click at [170, 147] on p "• You’re not just paying for machinery; you’re paying for problem-solving." at bounding box center [212, 143] width 210 height 7
copy p "machinery"
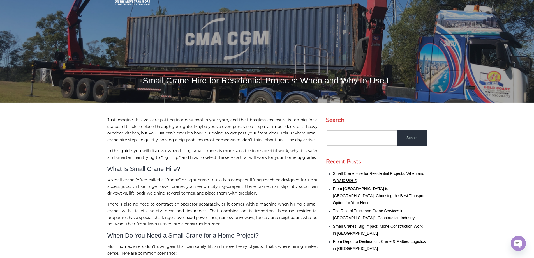
scroll to position [36, 0]
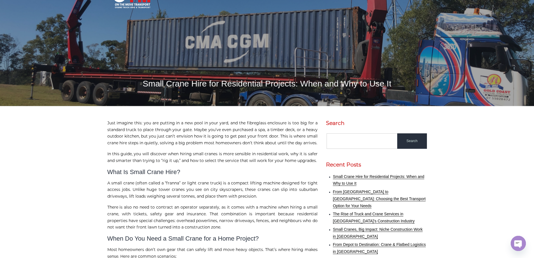
click at [242, 86] on h1 "Small Crane Hire for Residential Projects: When and Why to Use It" at bounding box center [267, 83] width 320 height 11
copy h1 "Residential"
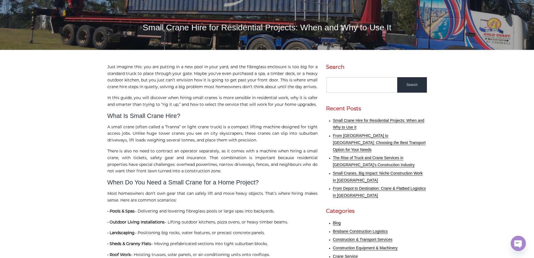
scroll to position [64, 0]
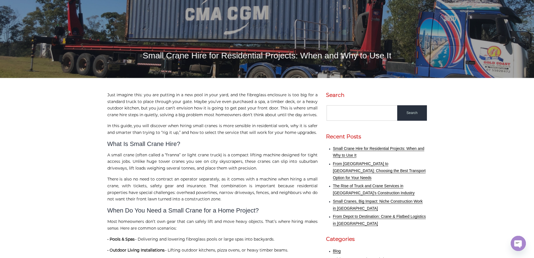
click at [180, 55] on h1 "Small Crane Hire for Residential Projects: When and Why to Use It" at bounding box center [267, 55] width 320 height 11
copy h1 "Crane"
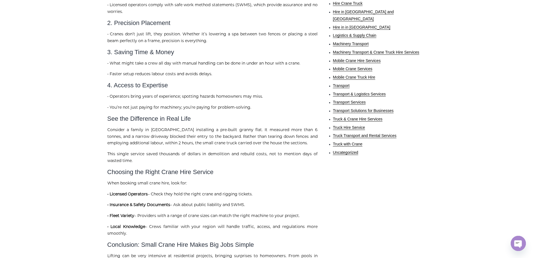
scroll to position [429, 0]
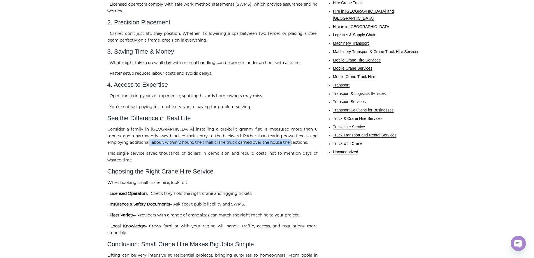
drag, startPoint x: 143, startPoint y: 152, endPoint x: 289, endPoint y: 153, distance: 145.5
click at [289, 146] on p "Consider a family in Brisbane installing a pre-built granny flat. It measured m…" at bounding box center [212, 136] width 210 height 20
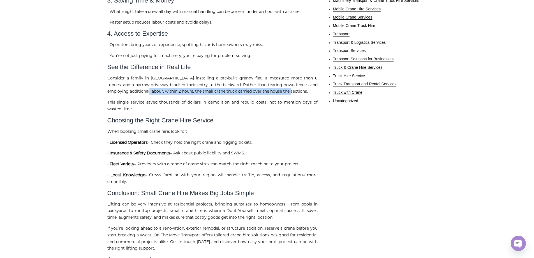
scroll to position [485, 0]
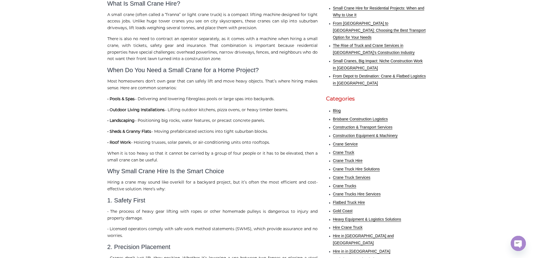
click at [239, 133] on p "• Sheds & Granny Flats – Moving prefabricated sections into tight suburban bloc…" at bounding box center [212, 131] width 210 height 7
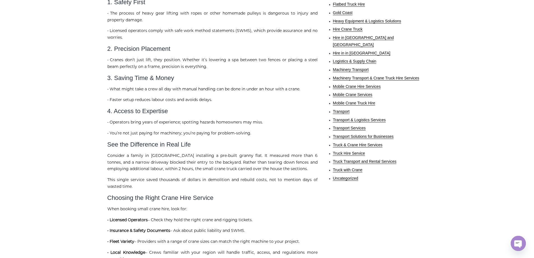
scroll to position [455, 0]
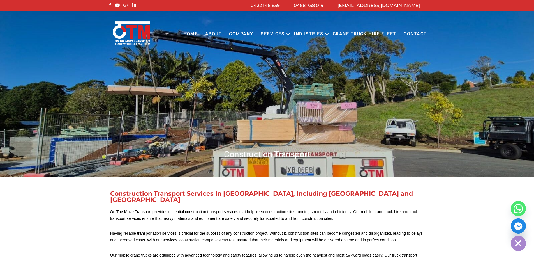
click at [412, 33] on link "Contact" at bounding box center [415, 33] width 31 height 15
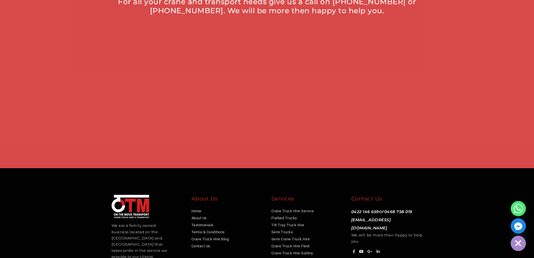
scroll to position [432, 0]
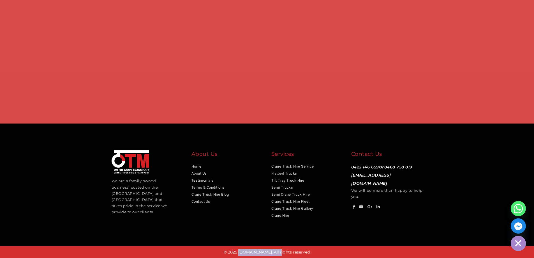
drag, startPoint x: 235, startPoint y: 250, endPoint x: 277, endPoint y: 251, distance: 41.5
click at [277, 251] on p "© 2025 [DOMAIN_NAME]. All rights reserved." at bounding box center [267, 252] width 528 height 7
copy p "[DOMAIN_NAME]."
